Goal: Understand process/instructions: Learn about a topic

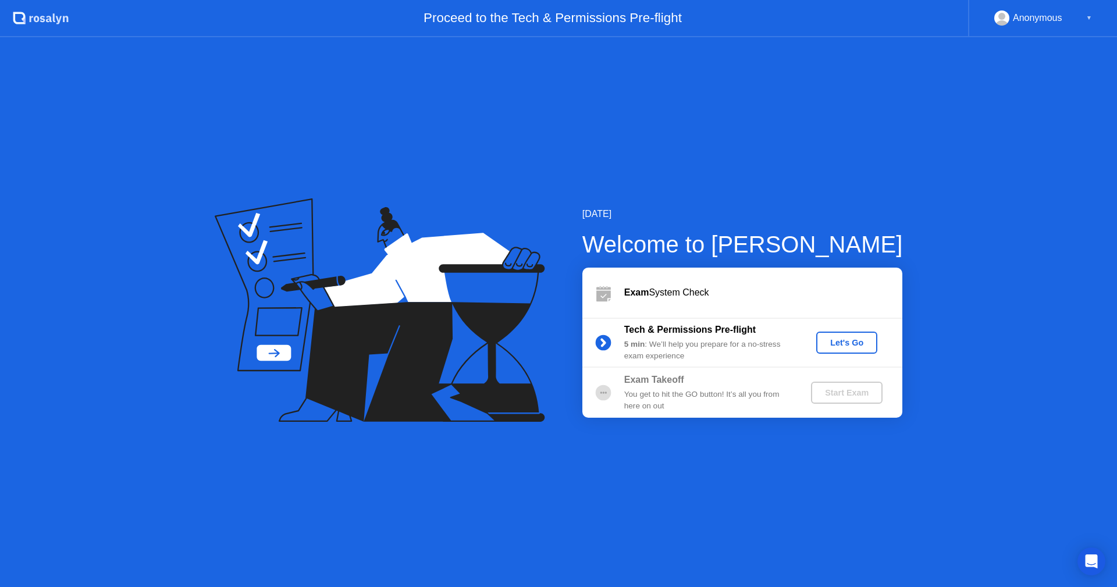
click at [837, 332] on button "Let's Go" at bounding box center [847, 343] width 61 height 22
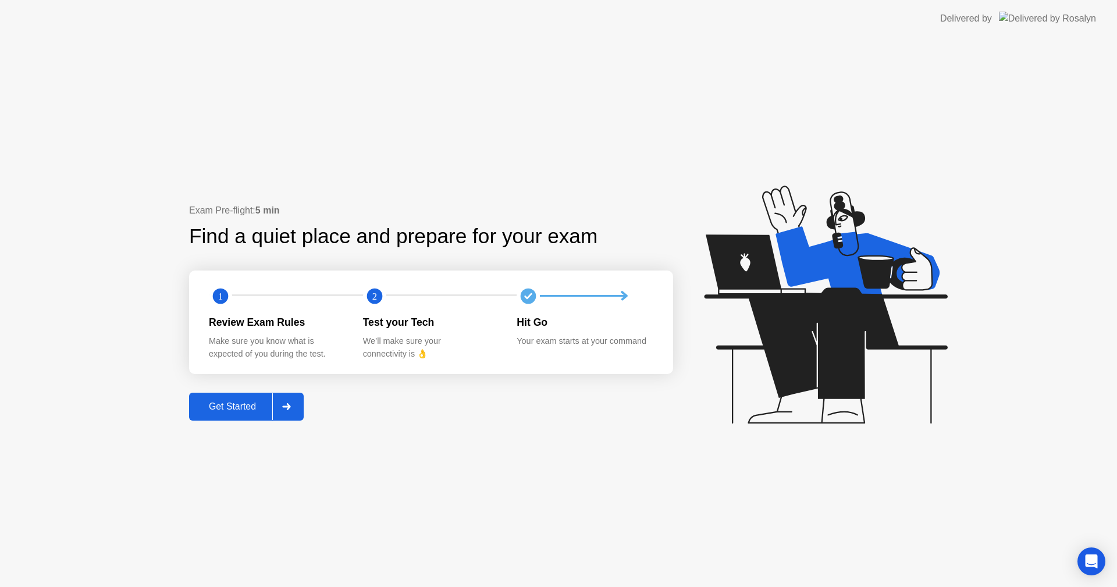
click at [247, 427] on div "Exam Pre-flight: 5 min Find a quiet place and prepare for your exam 1 2 Review …" at bounding box center [558, 312] width 1117 height 550
click at [249, 409] on div "Get Started" at bounding box center [233, 407] width 80 height 10
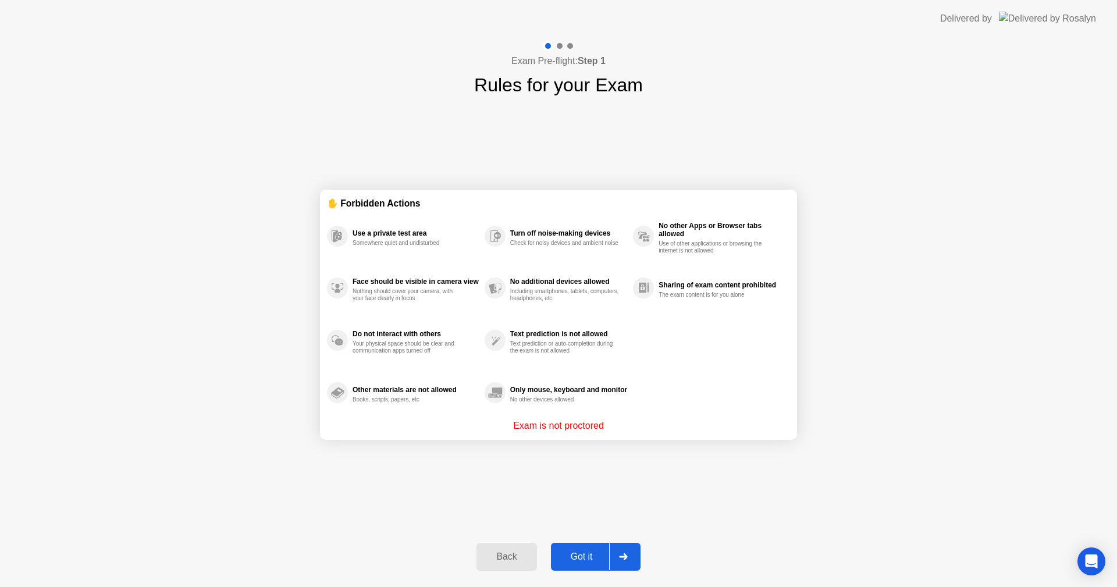
click at [567, 548] on button "Got it" at bounding box center [596, 557] width 90 height 28
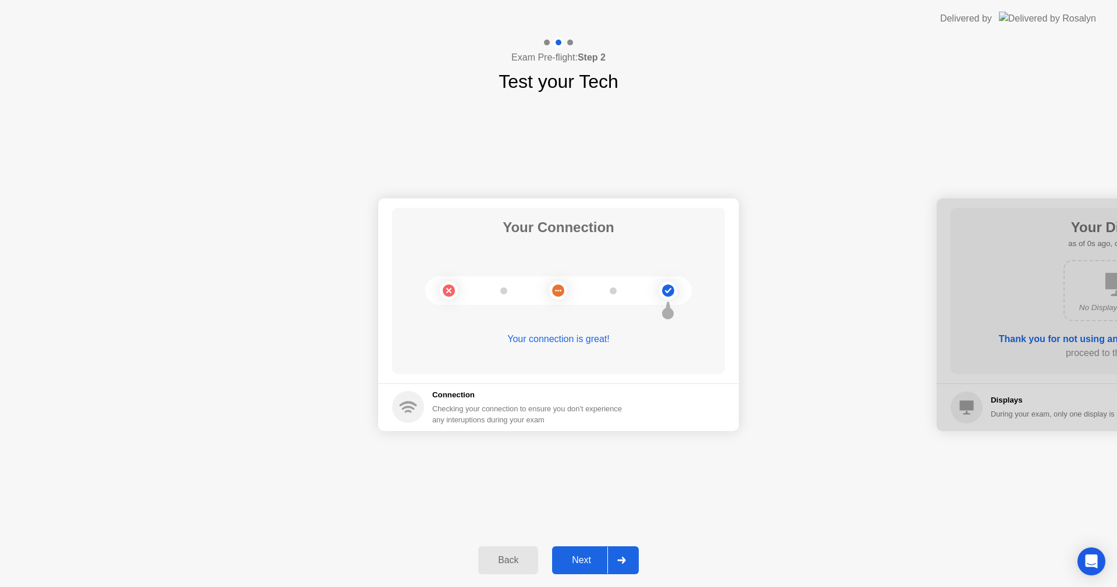
click at [569, 548] on button "Next" at bounding box center [595, 561] width 87 height 28
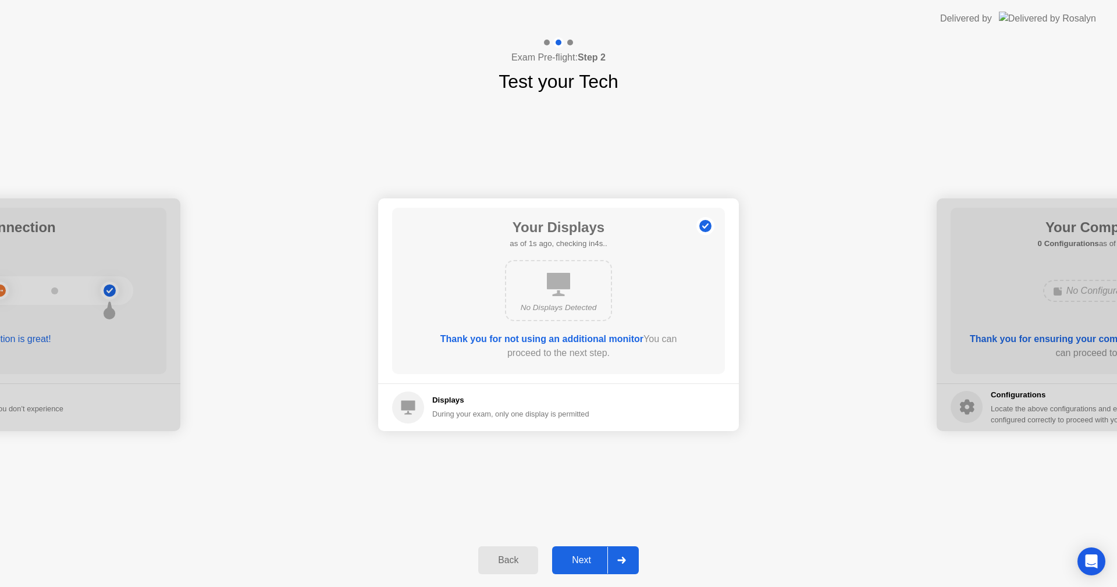
click at [569, 548] on button "Next" at bounding box center [595, 561] width 87 height 28
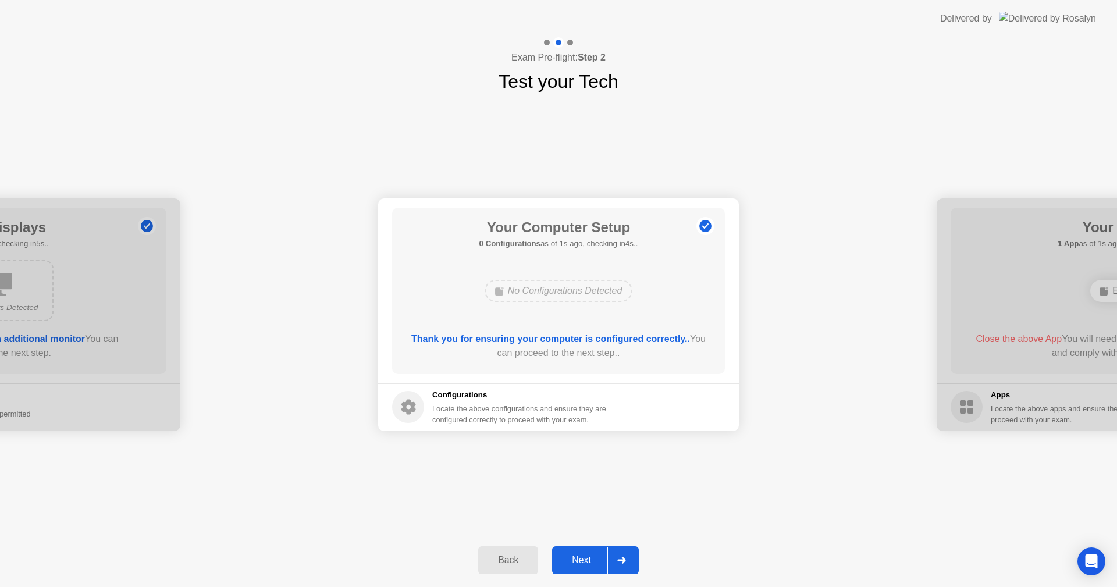
click at [569, 548] on button "Next" at bounding box center [595, 561] width 87 height 28
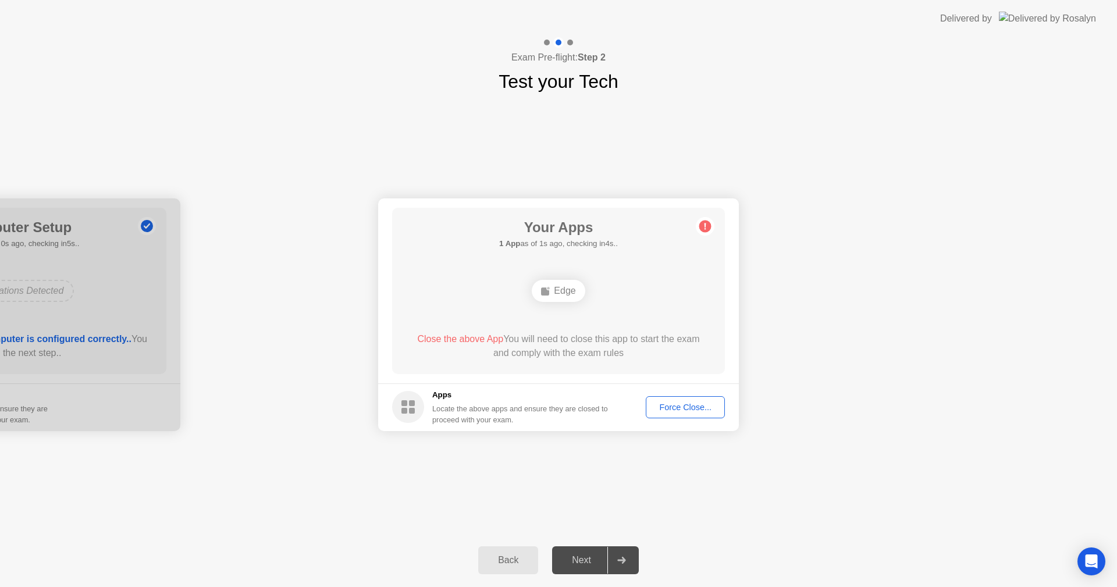
click at [670, 410] on div "Force Close..." at bounding box center [685, 407] width 71 height 9
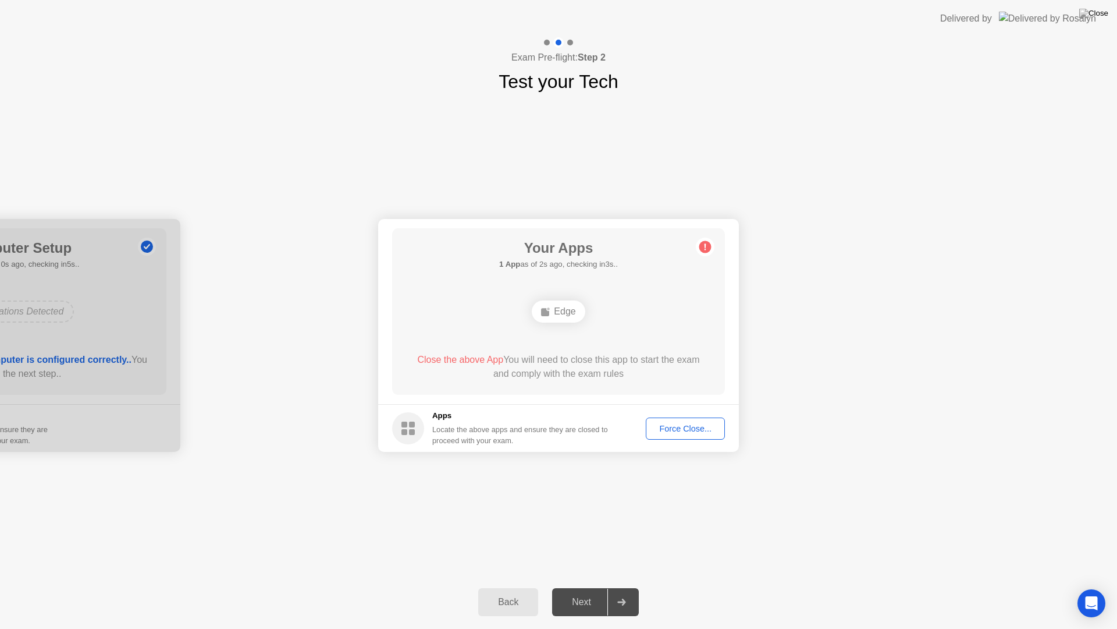
click at [573, 587] on div "Next" at bounding box center [582, 602] width 52 height 10
click at [569, 587] on div "Next" at bounding box center [582, 602] width 52 height 10
click at [561, 317] on div "Edge" at bounding box center [558, 311] width 53 height 22
click at [519, 587] on div "Back" at bounding box center [508, 602] width 53 height 10
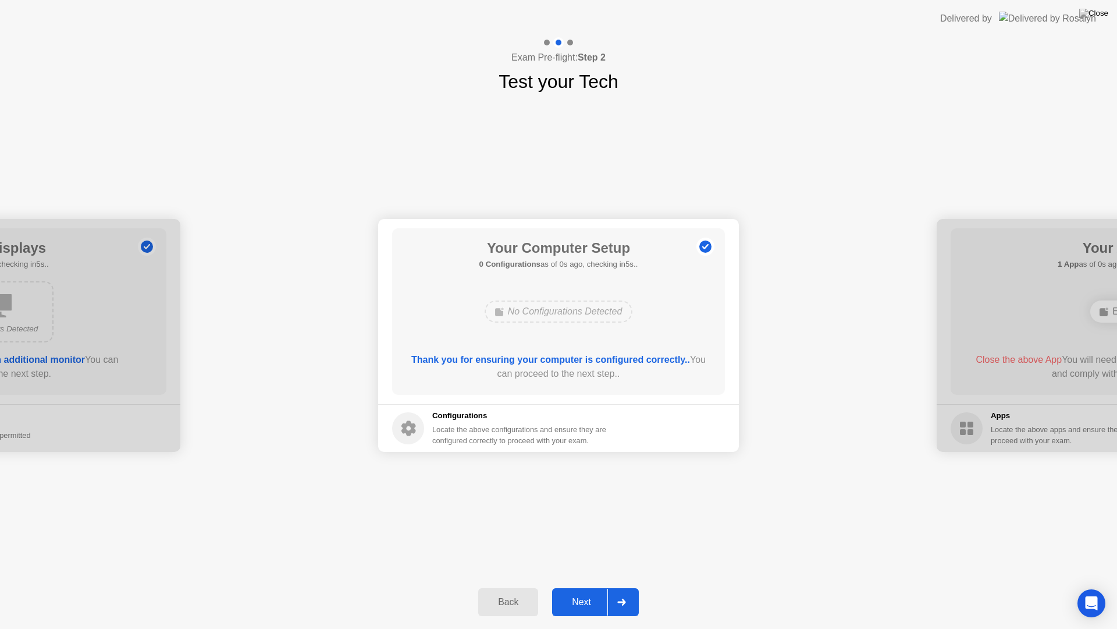
click at [577, 587] on div "Next" at bounding box center [582, 602] width 52 height 10
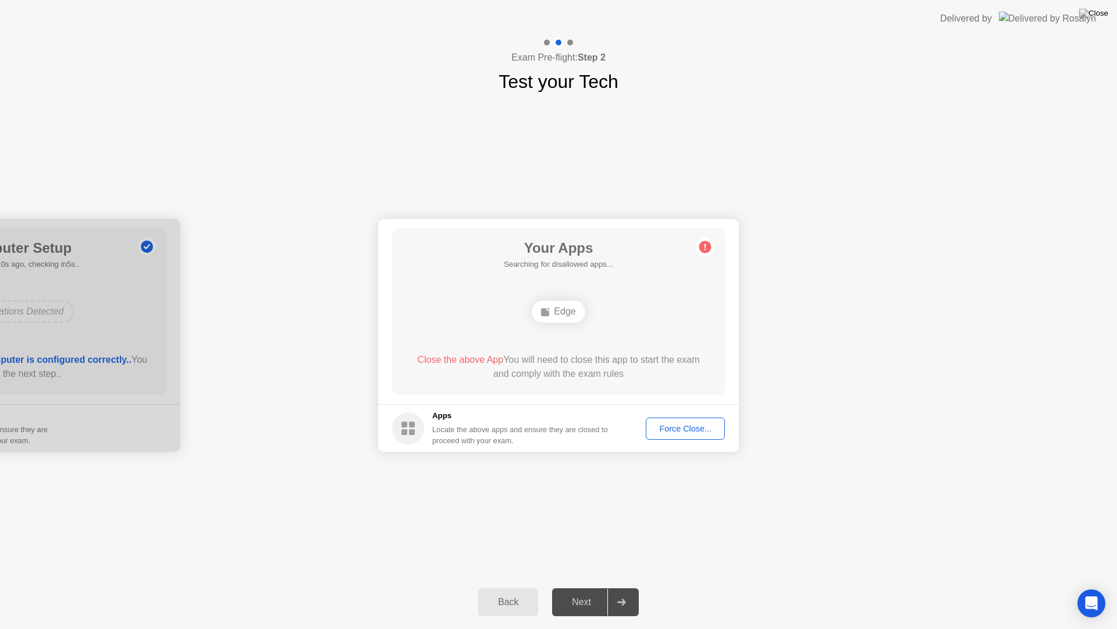
click at [692, 420] on button "Force Close..." at bounding box center [685, 428] width 79 height 22
click at [1117, 10] on header "Delivered by" at bounding box center [558, 18] width 1117 height 37
click at [1098, 10] on img at bounding box center [1094, 13] width 29 height 9
